Goal: Find specific fact: Find specific fact

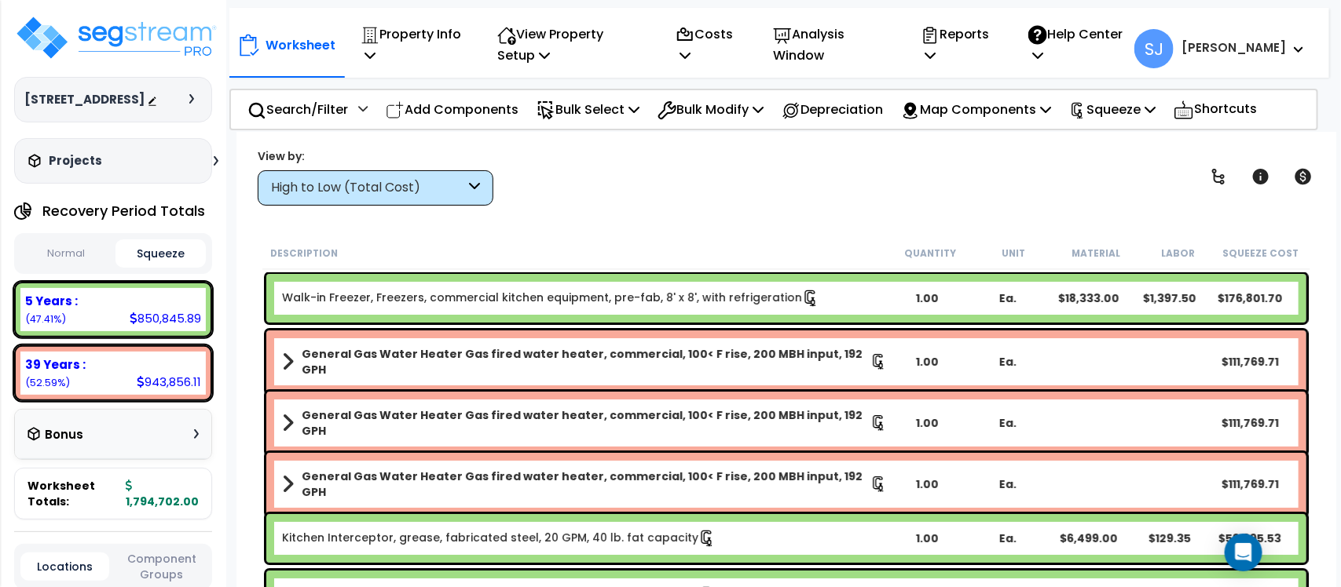
click at [170, 327] on div "850,845.89" at bounding box center [165, 318] width 71 height 16
copy div "850,845.89"
click at [163, 390] on div "943,856.11" at bounding box center [169, 382] width 64 height 16
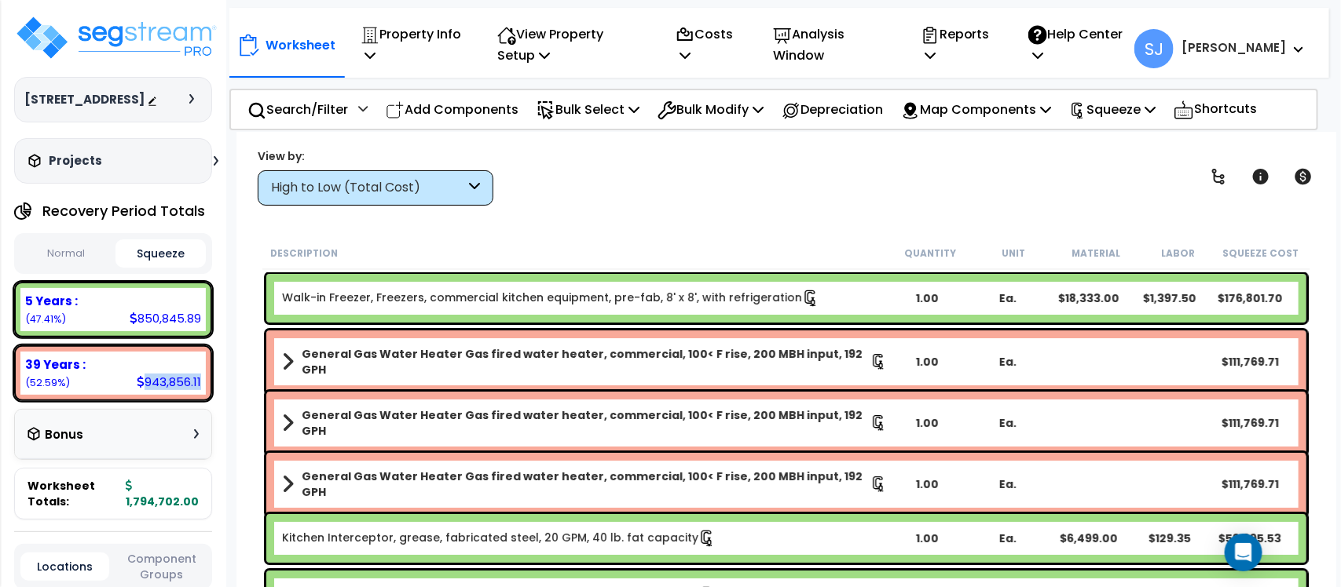
copy div "943,856.11"
